Goal: Task Accomplishment & Management: Manage account settings

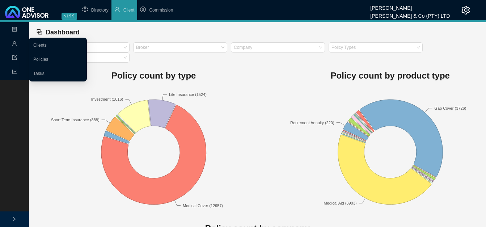
click at [14, 44] on icon "user" at bounding box center [14, 43] width 4 height 4
click at [41, 45] on link "Clients" at bounding box center [39, 45] width 13 height 5
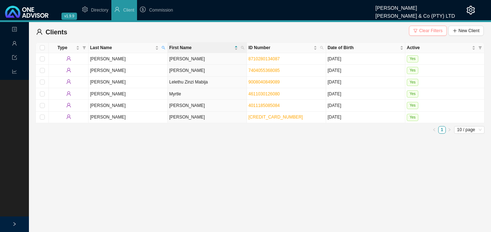
click at [426, 32] on span "Clear Filters" at bounding box center [431, 30] width 24 height 7
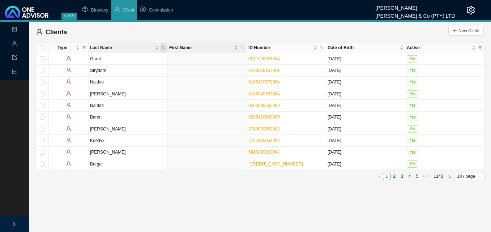
click at [162, 46] on span "Last Name" at bounding box center [163, 48] width 7 height 10
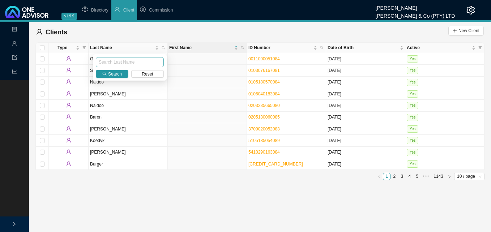
click at [149, 62] on input "text" at bounding box center [130, 62] width 68 height 10
type input "[PERSON_NAME]"
click at [112, 75] on span "Search" at bounding box center [115, 74] width 14 height 7
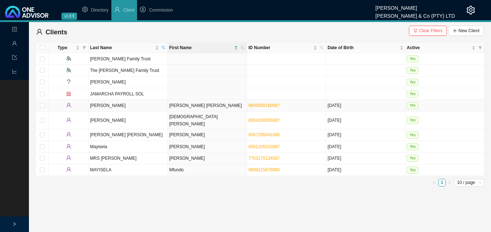
click at [176, 107] on td "[PERSON_NAME] [PERSON_NAME]" at bounding box center [207, 106] width 79 height 12
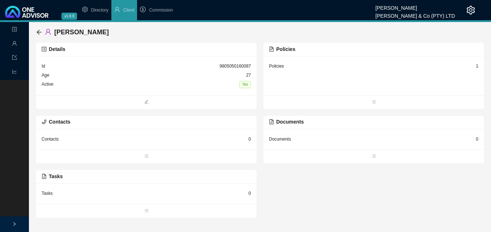
click at [477, 65] on div "1" at bounding box center [477, 66] width 3 height 7
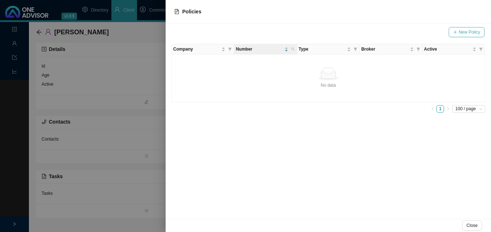
click at [469, 32] on span "New Policy" at bounding box center [469, 32] width 21 height 7
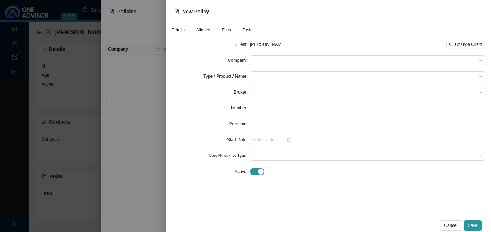
click at [127, 73] on div at bounding box center [245, 116] width 491 height 232
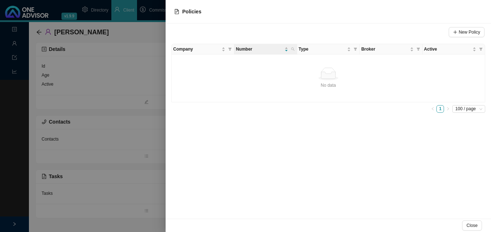
click at [132, 78] on div at bounding box center [245, 116] width 491 height 232
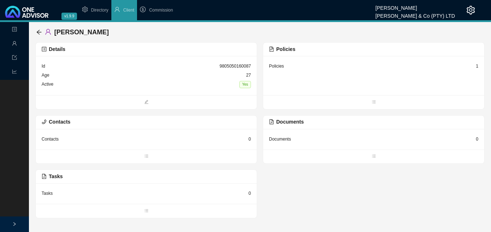
click at [478, 68] on div "1" at bounding box center [477, 66] width 3 height 7
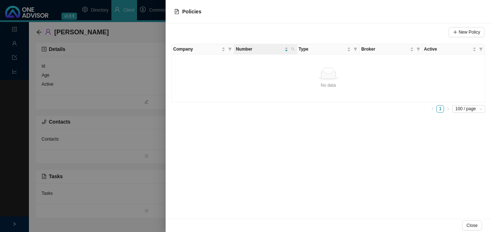
click at [124, 89] on div at bounding box center [245, 116] width 491 height 232
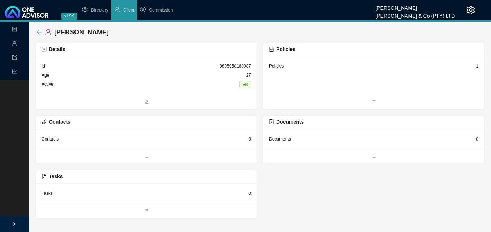
click at [38, 30] on icon "arrow-left" at bounding box center [39, 32] width 6 height 6
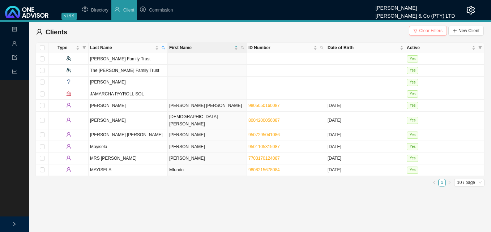
click at [432, 33] on span "Clear Filters" at bounding box center [431, 30] width 24 height 7
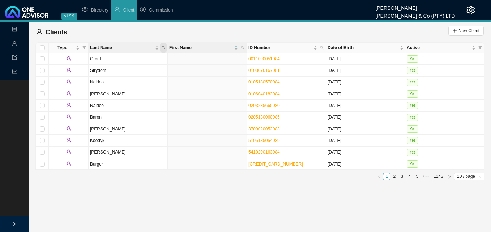
click at [166, 46] on span "Last Name" at bounding box center [163, 48] width 7 height 10
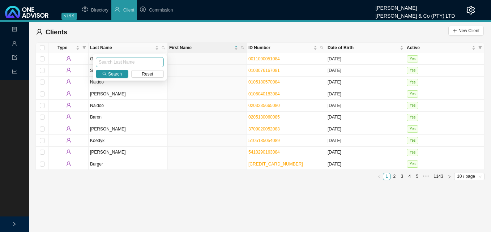
click at [153, 60] on input "text" at bounding box center [130, 62] width 68 height 10
type input "[PERSON_NAME]"
click at [110, 72] on span "Search" at bounding box center [115, 74] width 14 height 7
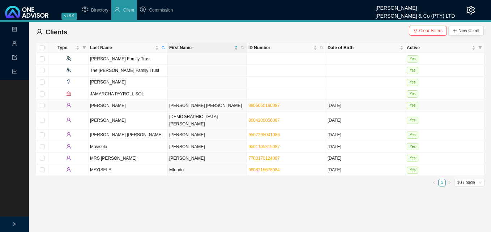
click at [181, 105] on td "[PERSON_NAME] [PERSON_NAME]" at bounding box center [207, 106] width 79 height 12
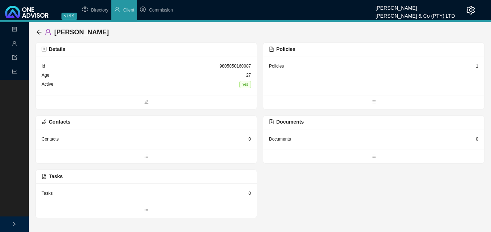
click at [476, 66] on div "Policies 1" at bounding box center [373, 66] width 209 height 9
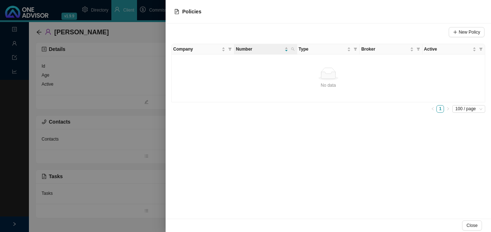
click at [453, 64] on td "No data No data" at bounding box center [329, 79] width 314 height 48
click at [481, 50] on icon "filter" at bounding box center [481, 49] width 3 height 3
click at [243, 81] on div "No data No data" at bounding box center [328, 78] width 307 height 21
click at [232, 48] on span "Company" at bounding box center [230, 49] width 7 height 10
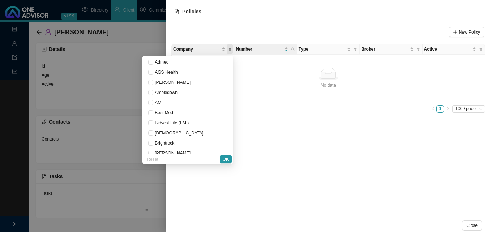
click at [233, 48] on span "Company" at bounding box center [230, 49] width 7 height 10
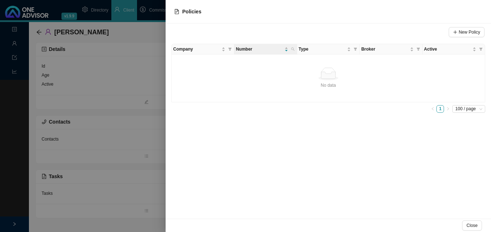
click at [260, 73] on div "No data" at bounding box center [328, 74] width 307 height 13
click at [233, 49] on span "Company" at bounding box center [230, 49] width 7 height 10
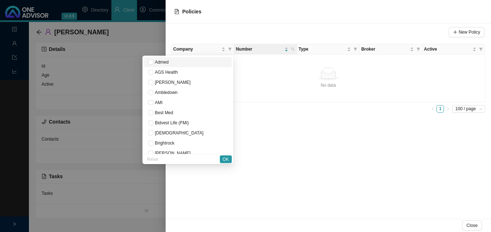
click at [169, 61] on span "Admed" at bounding box center [160, 62] width 15 height 5
click at [169, 63] on span "Admed" at bounding box center [160, 62] width 15 height 5
checkbox input "false"
click at [225, 157] on span "OK" at bounding box center [226, 159] width 6 height 7
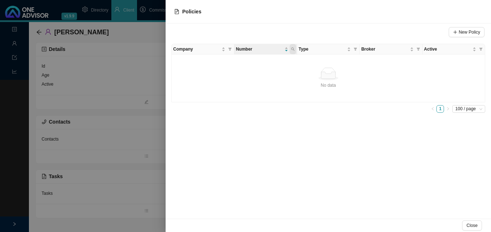
click at [294, 48] on icon "search" at bounding box center [293, 49] width 4 height 4
click at [417, 49] on icon "filter" at bounding box center [419, 49] width 4 height 4
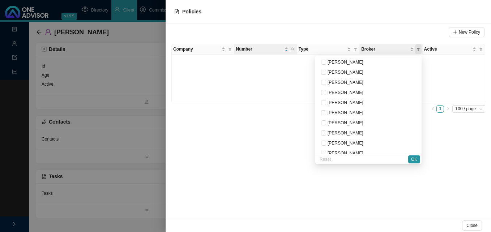
click at [417, 49] on icon "filter" at bounding box center [419, 49] width 4 height 4
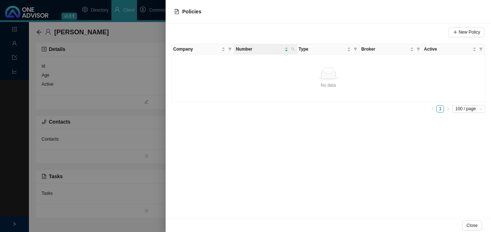
click at [132, 44] on div at bounding box center [245, 116] width 491 height 232
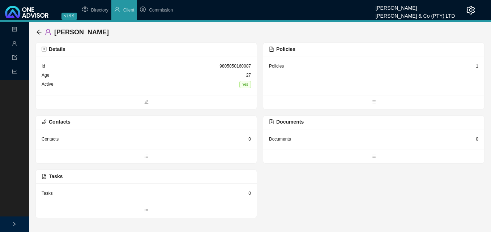
click at [224, 48] on div "Details" at bounding box center [146, 49] width 209 height 8
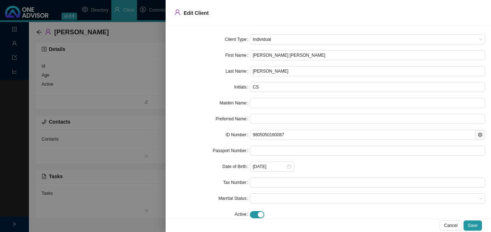
click at [149, 96] on div at bounding box center [245, 116] width 491 height 232
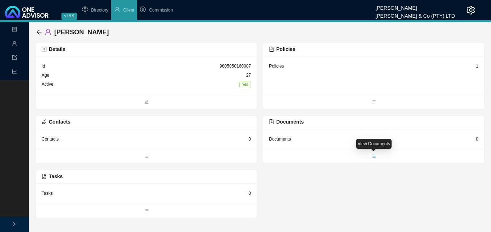
click at [372, 156] on icon "bars" at bounding box center [374, 156] width 4 height 4
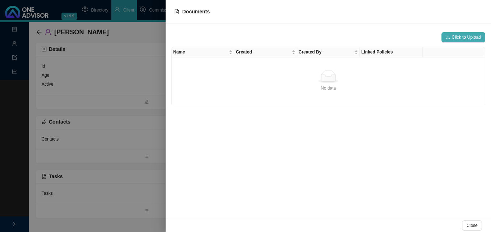
click at [463, 35] on span "Click to Upload" at bounding box center [466, 37] width 29 height 7
click at [158, 126] on div at bounding box center [245, 116] width 491 height 232
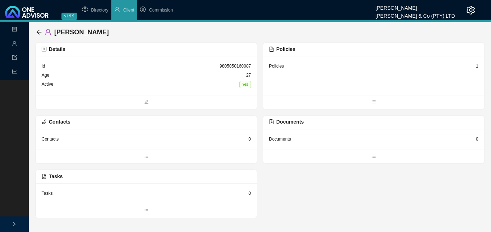
click at [273, 68] on div "Policies" at bounding box center [276, 66] width 15 height 7
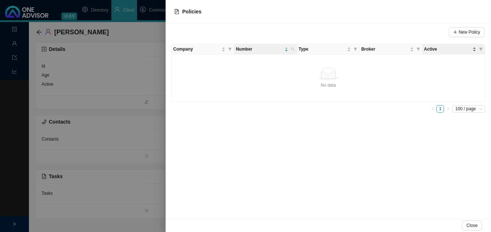
click at [434, 51] on span "Active" at bounding box center [447, 49] width 47 height 7
click at [100, 194] on div at bounding box center [245, 116] width 491 height 232
